Goal: Transaction & Acquisition: Book appointment/travel/reservation

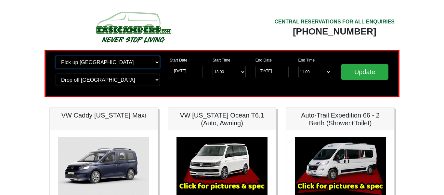
click at [116, 60] on select "Change pick up location? Pick up [GEOGRAPHIC_DATA] [GEOGRAPHIC_DATA] [GEOGRAPHI…" at bounding box center [108, 62] width 104 height 12
select select "BIR"
click at [56, 56] on select "Change pick up location? Pick up [GEOGRAPHIC_DATA] [GEOGRAPHIC_DATA] [GEOGRAPHI…" at bounding box center [108, 62] width 104 height 12
click at [111, 83] on select "Change drop off location? Drop off [GEOGRAPHIC_DATA] [GEOGRAPHIC_DATA] [GEOGRAP…" at bounding box center [108, 79] width 104 height 12
select select "BIR"
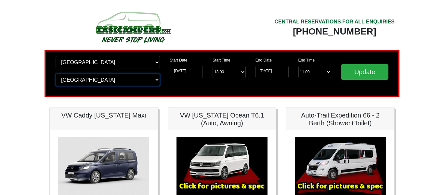
click at [56, 73] on select "Change drop off location? Drop off [GEOGRAPHIC_DATA] [GEOGRAPHIC_DATA] [GEOGRAP…" at bounding box center [108, 79] width 104 height 12
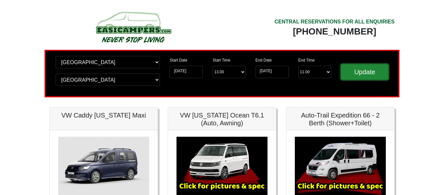
click at [352, 71] on input "Update" at bounding box center [364, 72] width 47 height 16
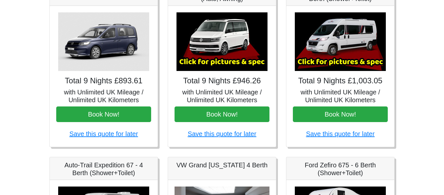
scroll to position [122, 0]
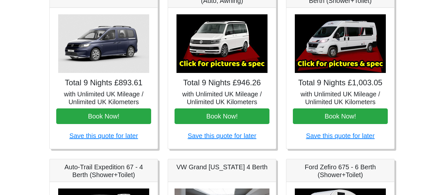
click at [93, 49] on img at bounding box center [103, 43] width 91 height 59
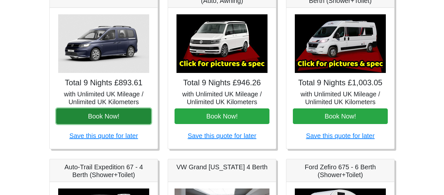
click at [110, 119] on button "Book Now!" at bounding box center [103, 116] width 95 height 16
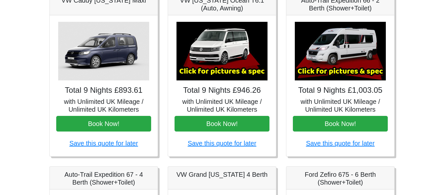
scroll to position [116, 0]
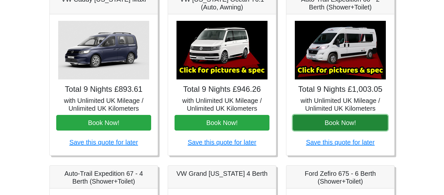
click at [342, 126] on button "Book Now!" at bounding box center [340, 123] width 95 height 16
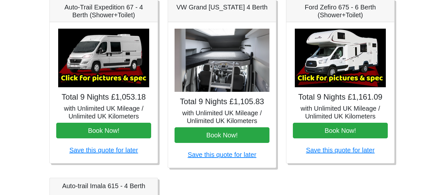
scroll to position [284, 0]
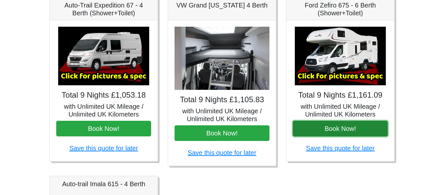
click at [341, 127] on button "Book Now!" at bounding box center [340, 129] width 95 height 16
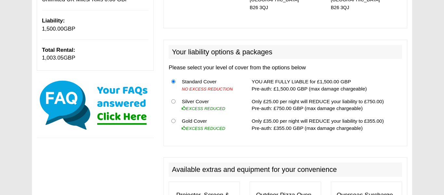
scroll to position [130, 0]
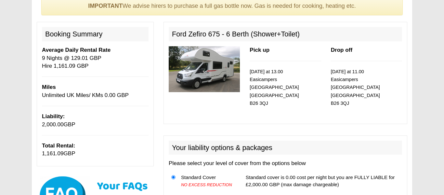
scroll to position [3, 0]
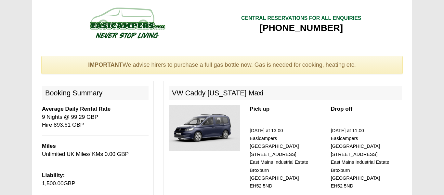
scroll to position [70, 0]
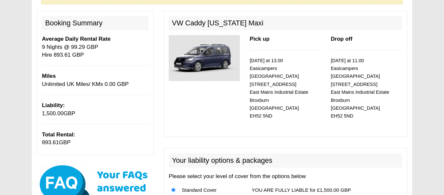
click at [181, 71] on img at bounding box center [204, 58] width 71 height 46
